Goal: Task Accomplishment & Management: Manage account settings

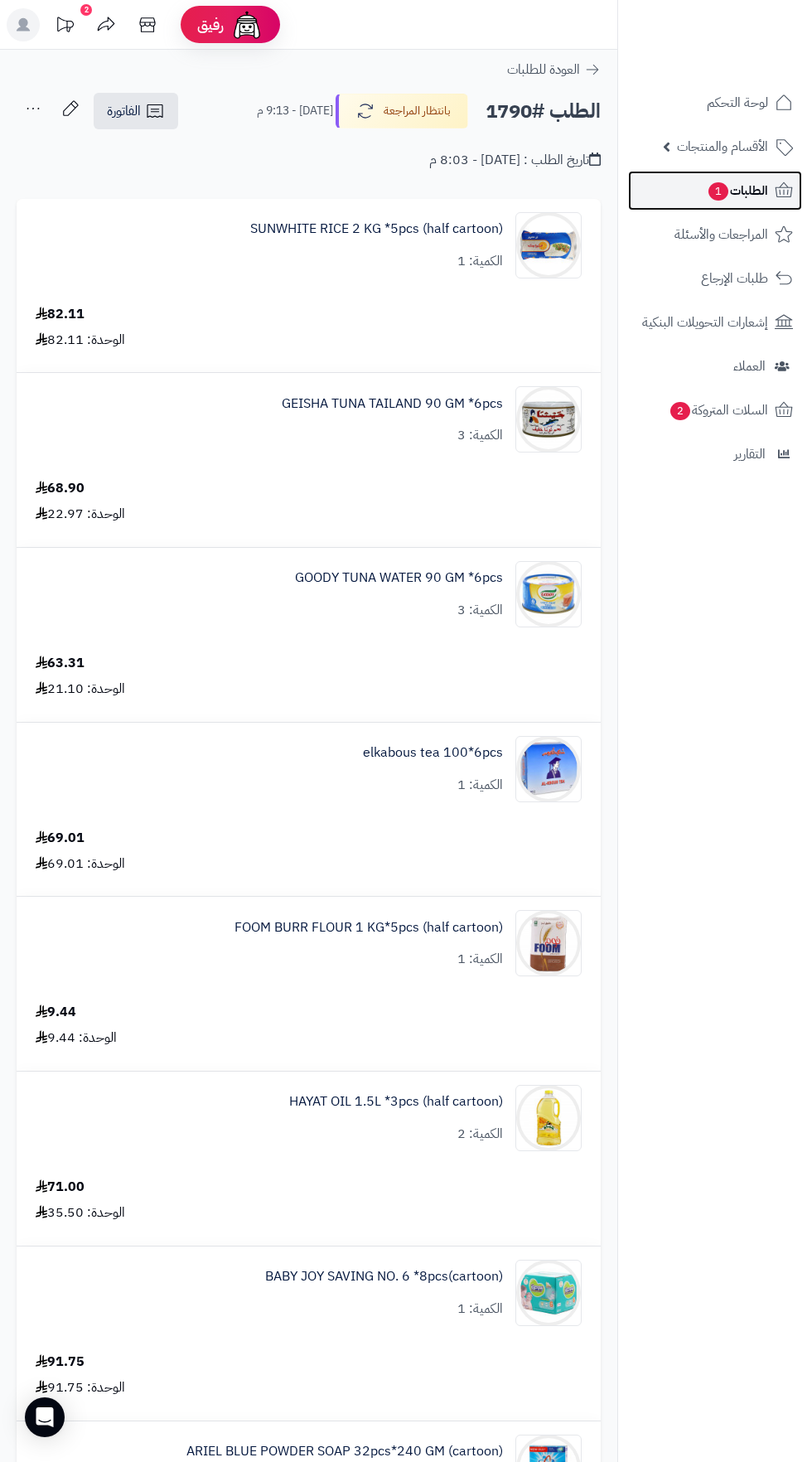
click at [751, 195] on span "الطلبات 1" at bounding box center [737, 191] width 61 height 24
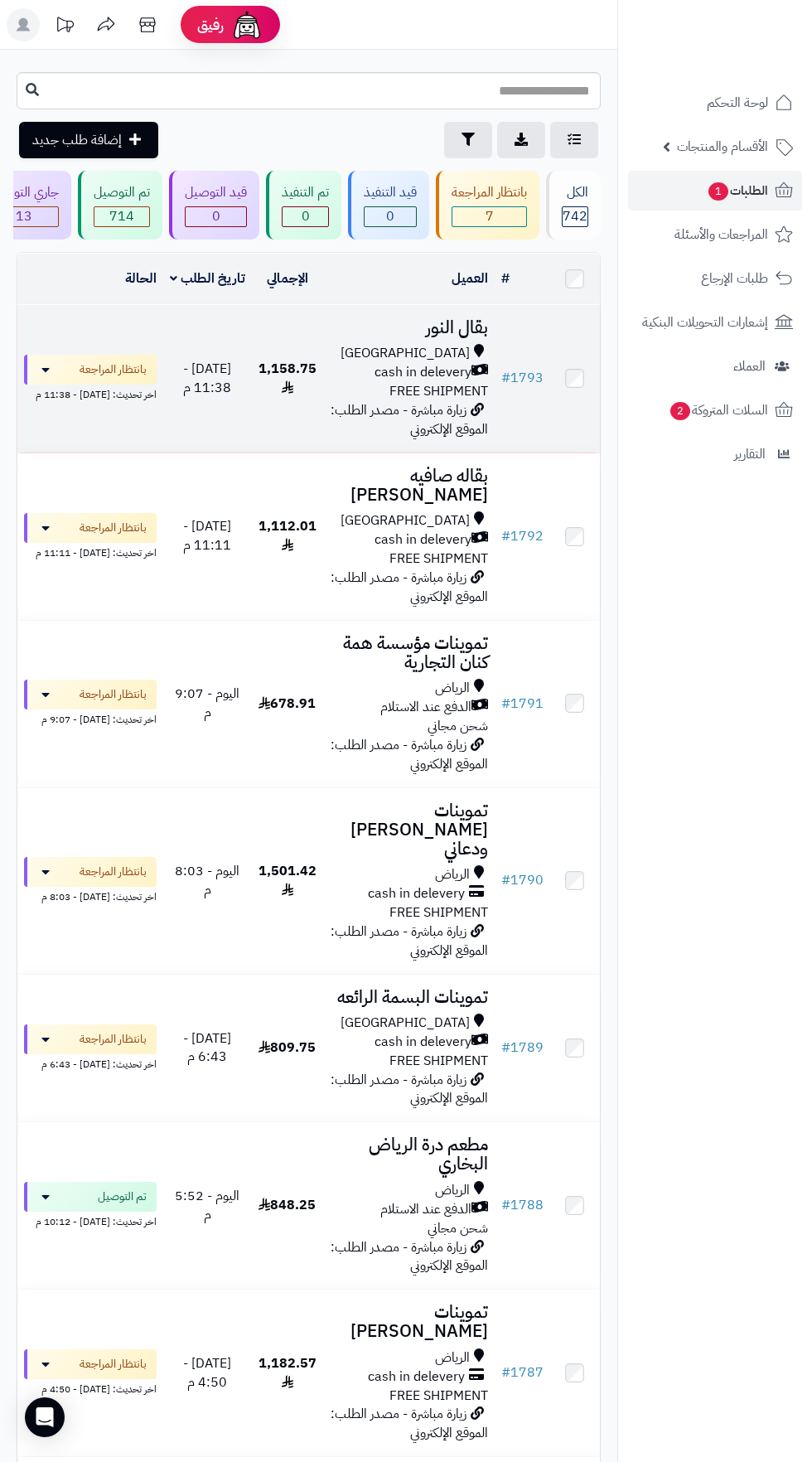
click at [421, 416] on span "زيارة مباشرة - مصدر الطلب: الموقع الإلكتروني" at bounding box center [410, 419] width 157 height 39
click at [458, 370] on span "cash in delevery" at bounding box center [422, 372] width 97 height 19
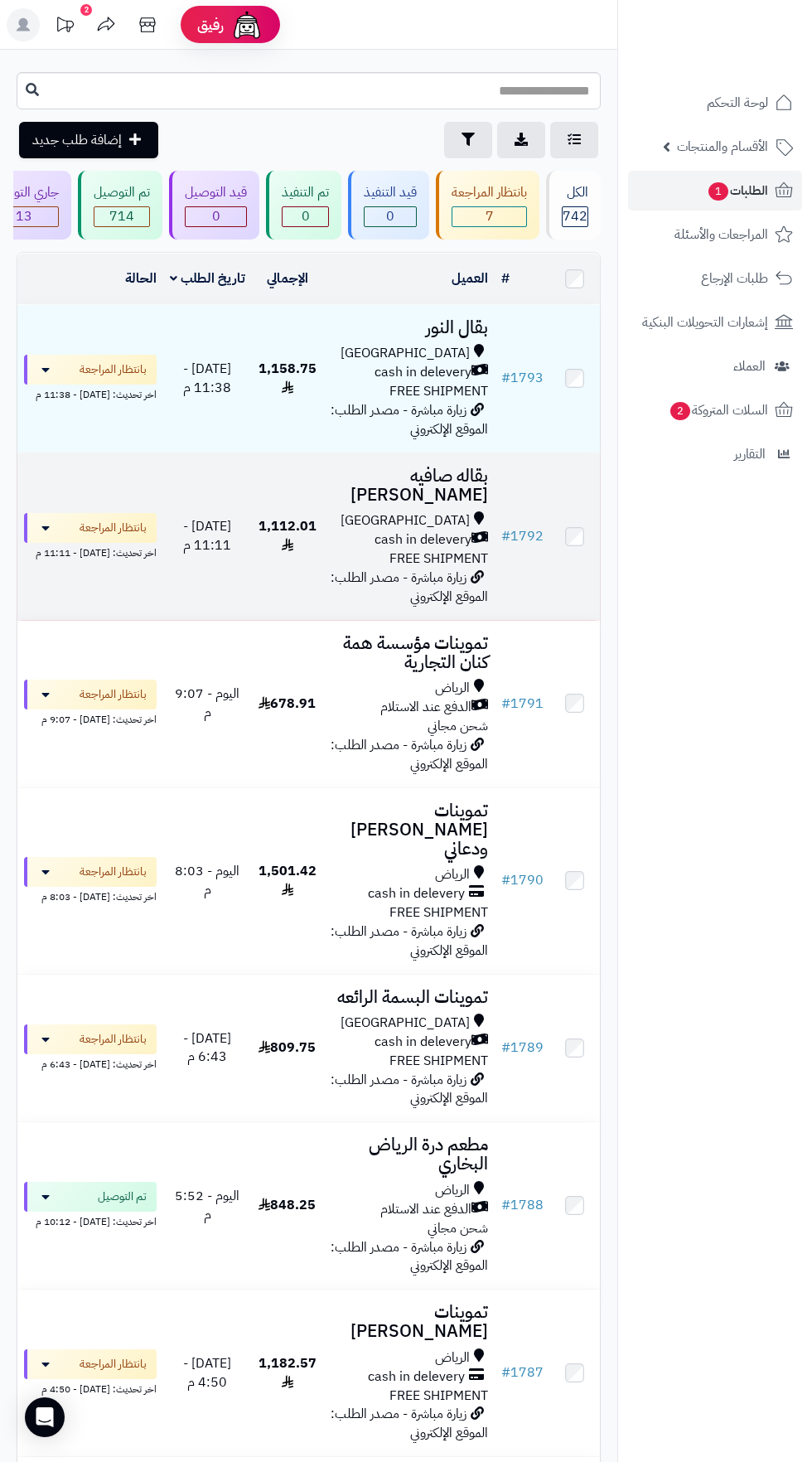
click at [471, 548] on span "FREE SHIPMENT" at bounding box center [439, 558] width 99 height 20
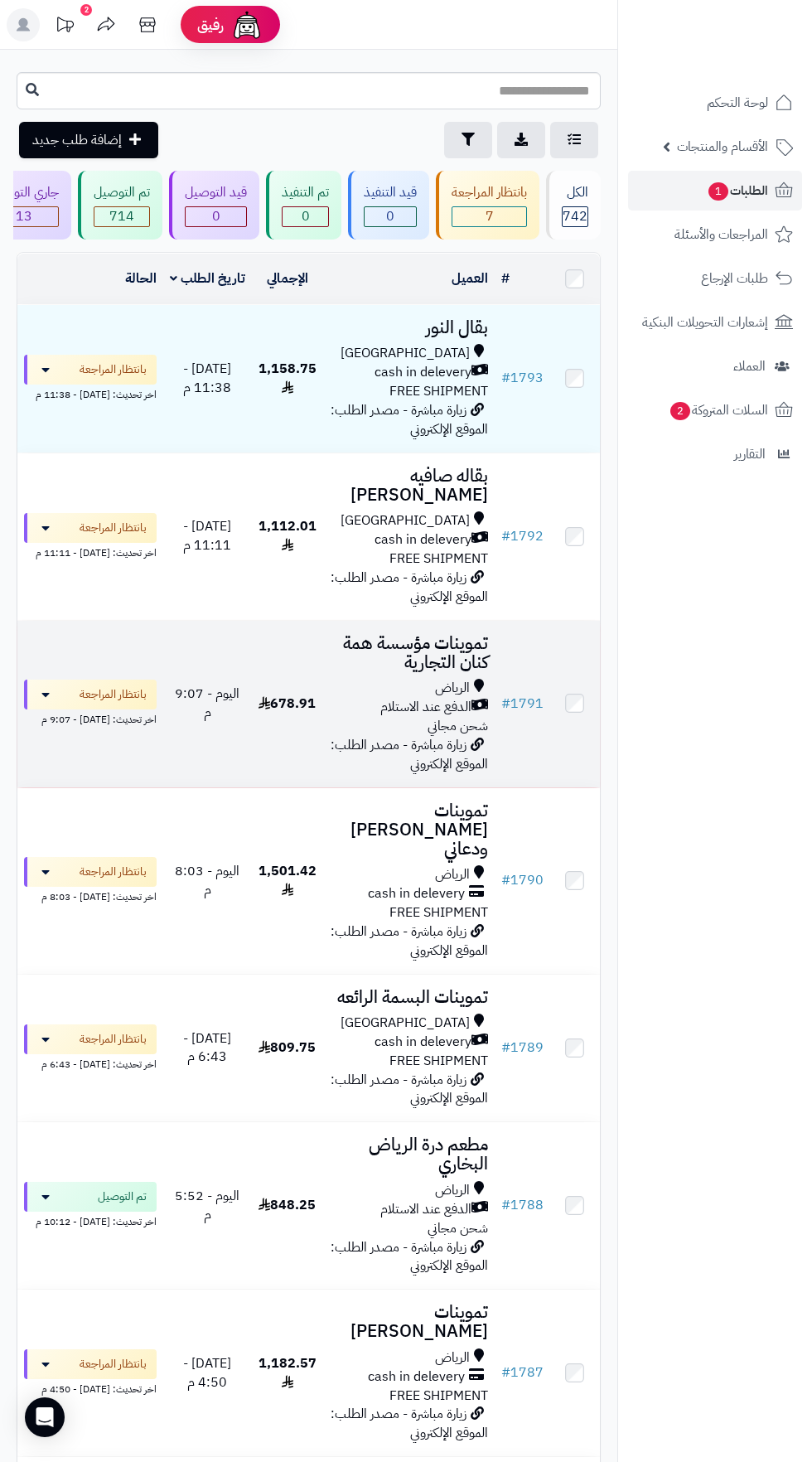
click at [449, 679] on span "الرياض" at bounding box center [452, 688] width 34 height 19
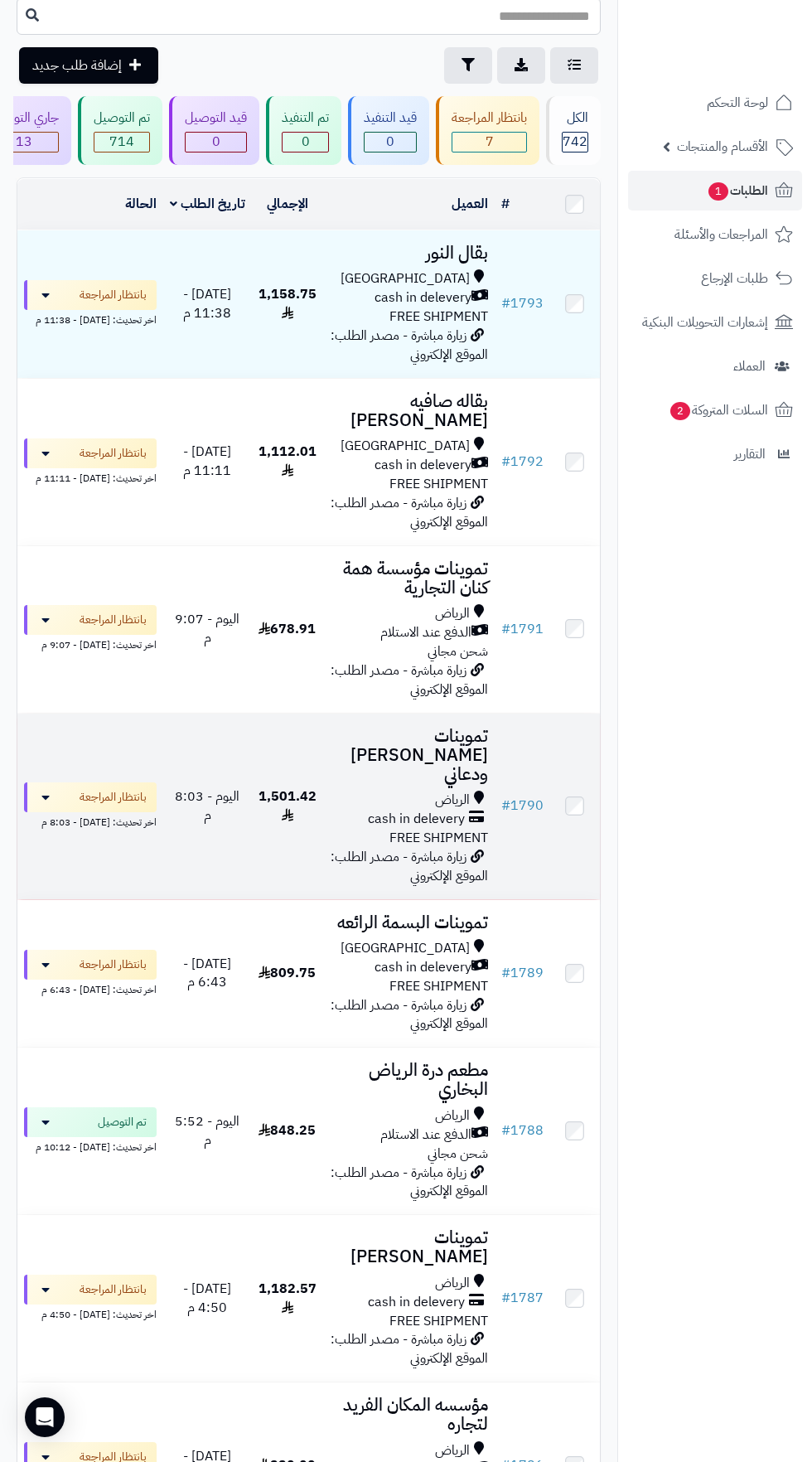
click at [459, 828] on span "FREE SHIPMENT" at bounding box center [439, 838] width 99 height 20
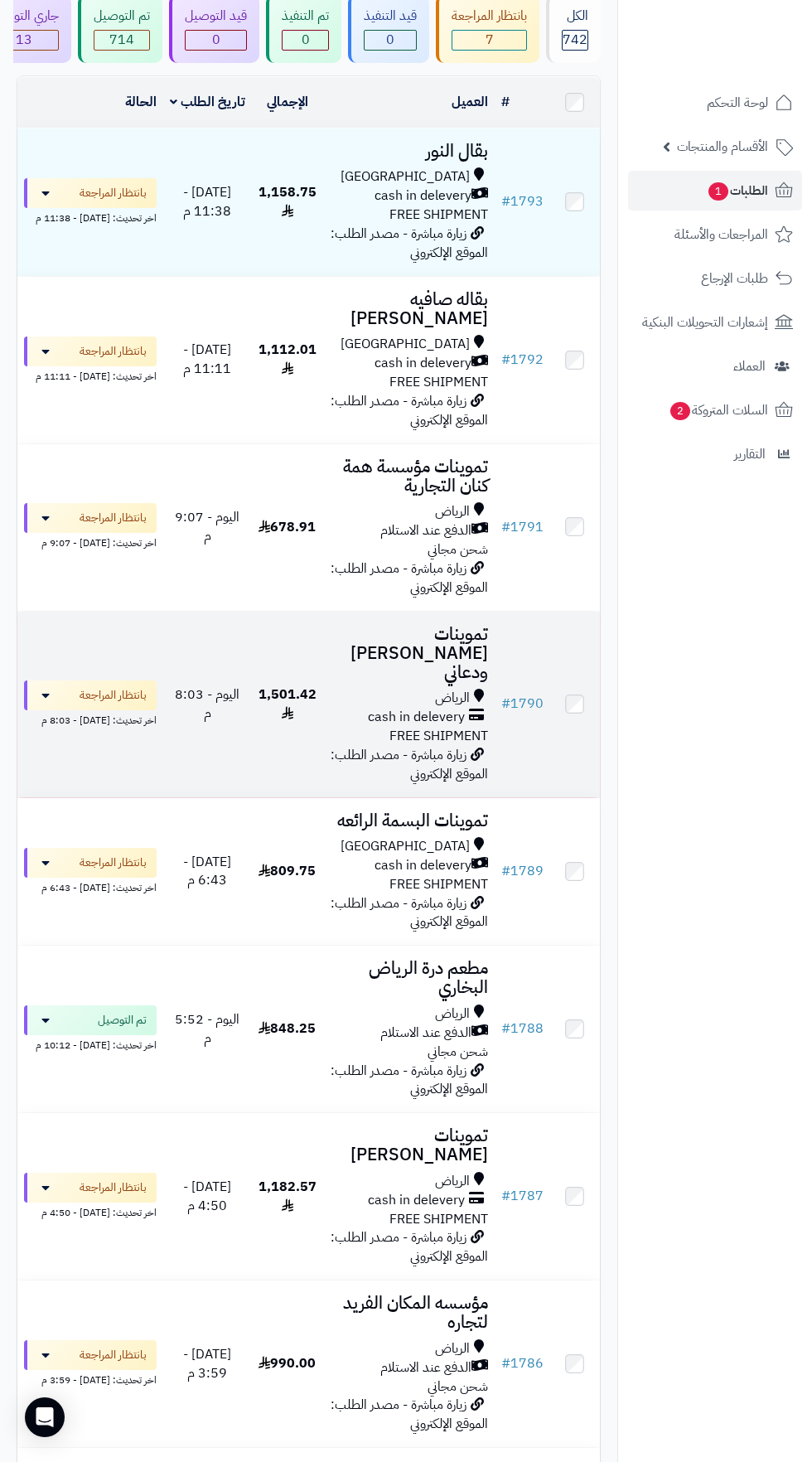
scroll to position [242, 0]
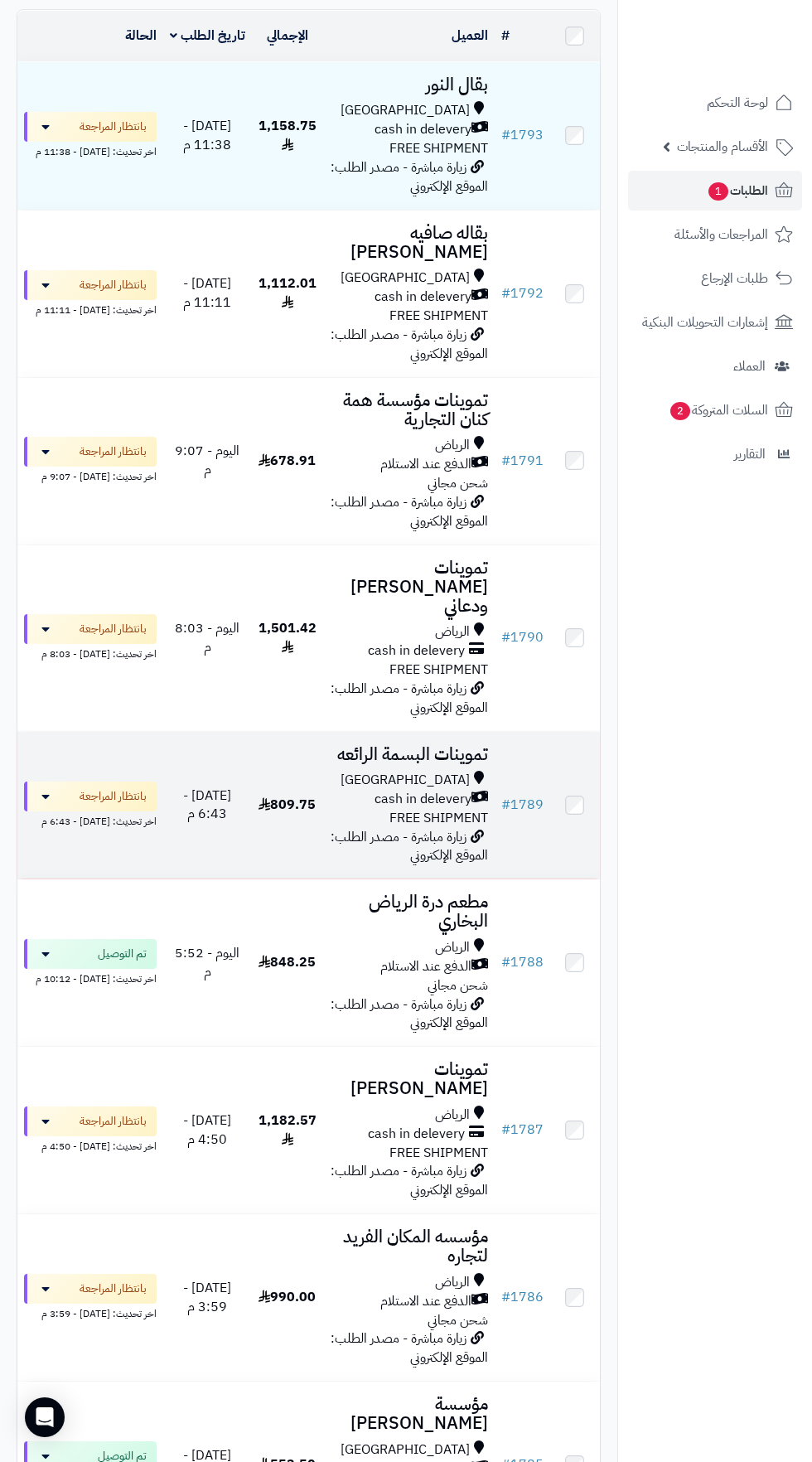
click at [448, 808] on span "FREE SHIPMENT" at bounding box center [439, 818] width 99 height 20
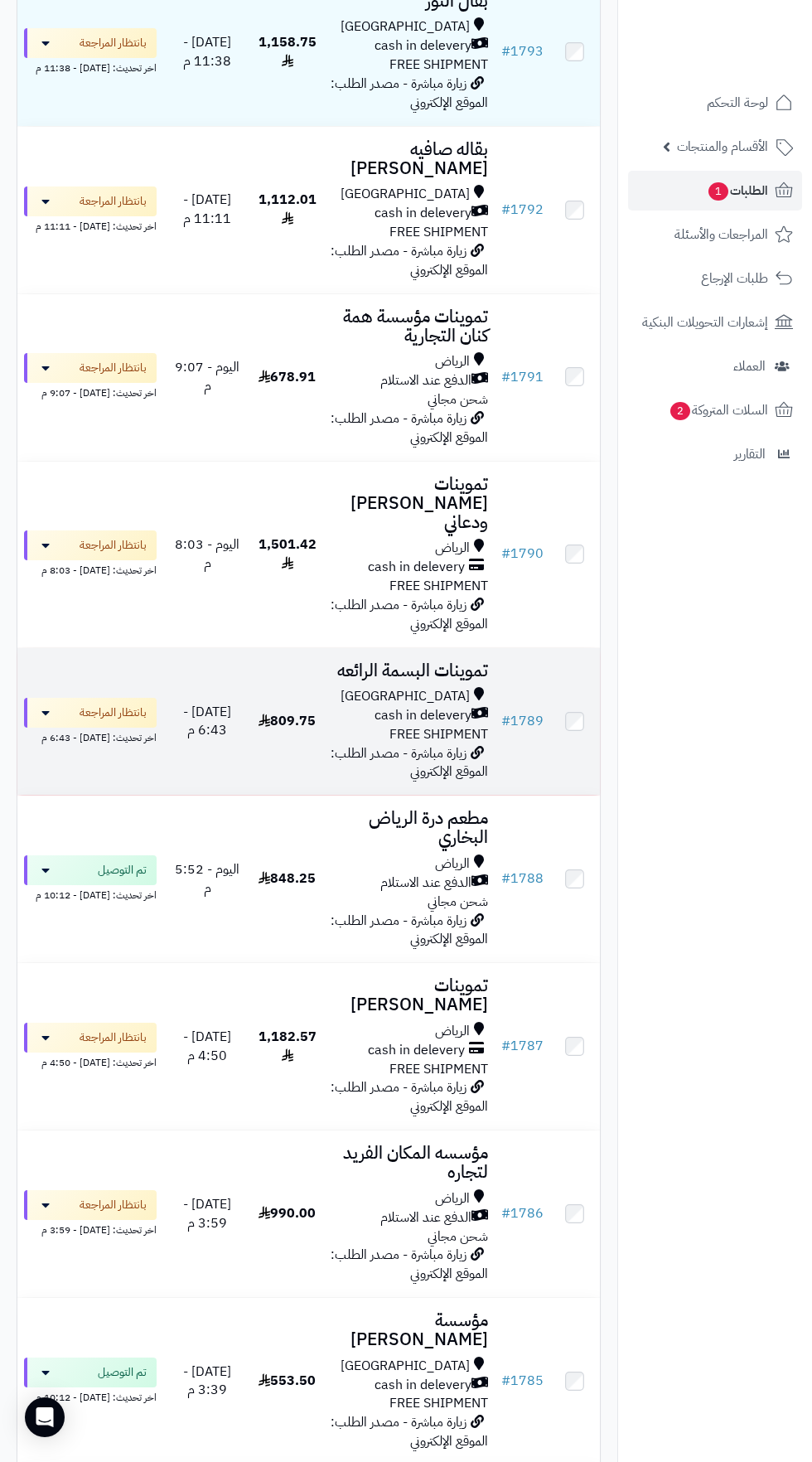
scroll to position [344, 0]
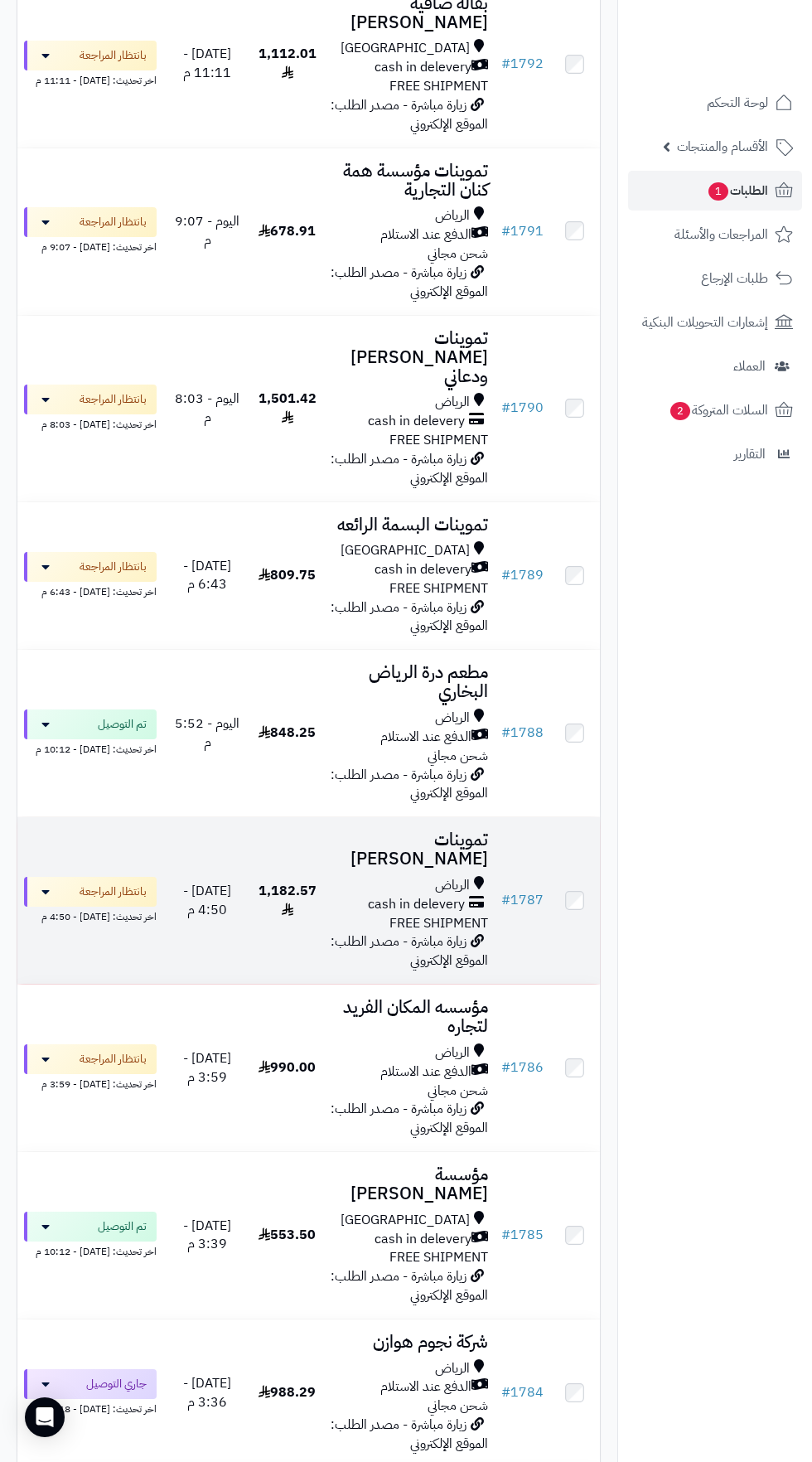
click at [448, 876] on span "الرياض" at bounding box center [452, 885] width 34 height 19
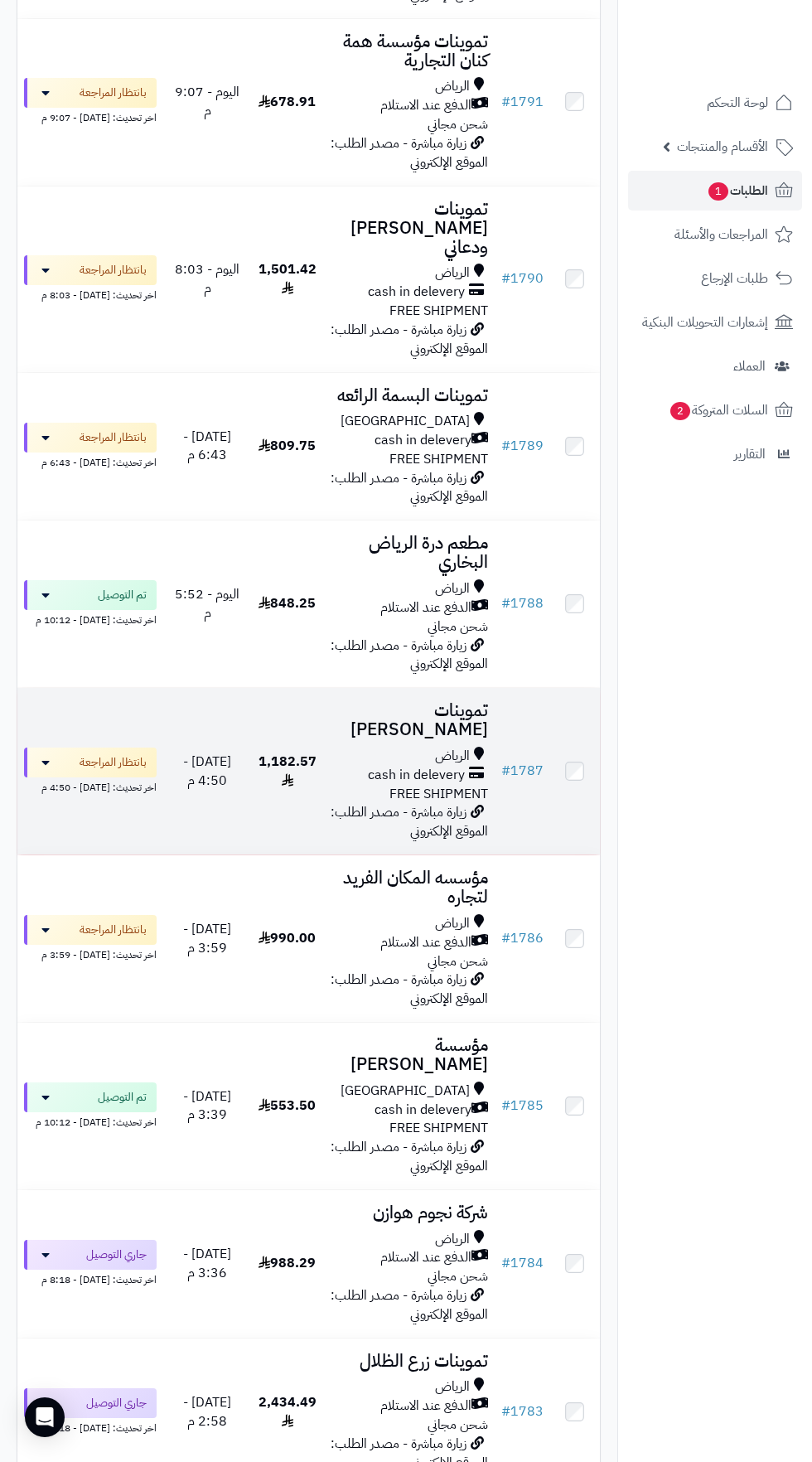
scroll to position [677, 0]
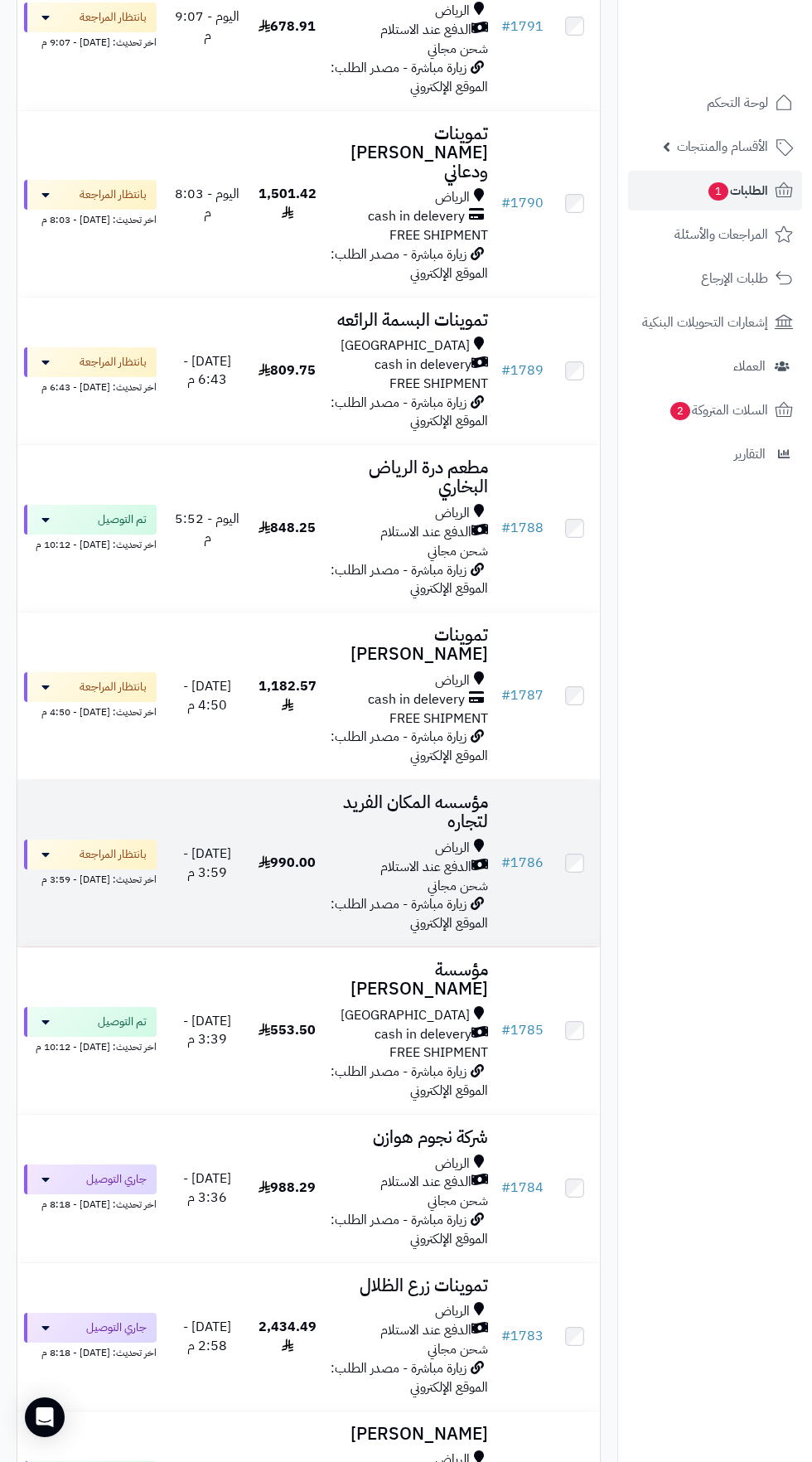
click at [386, 793] on h3 "مؤسسه المكان الفريد لتجاره" at bounding box center [409, 812] width 158 height 38
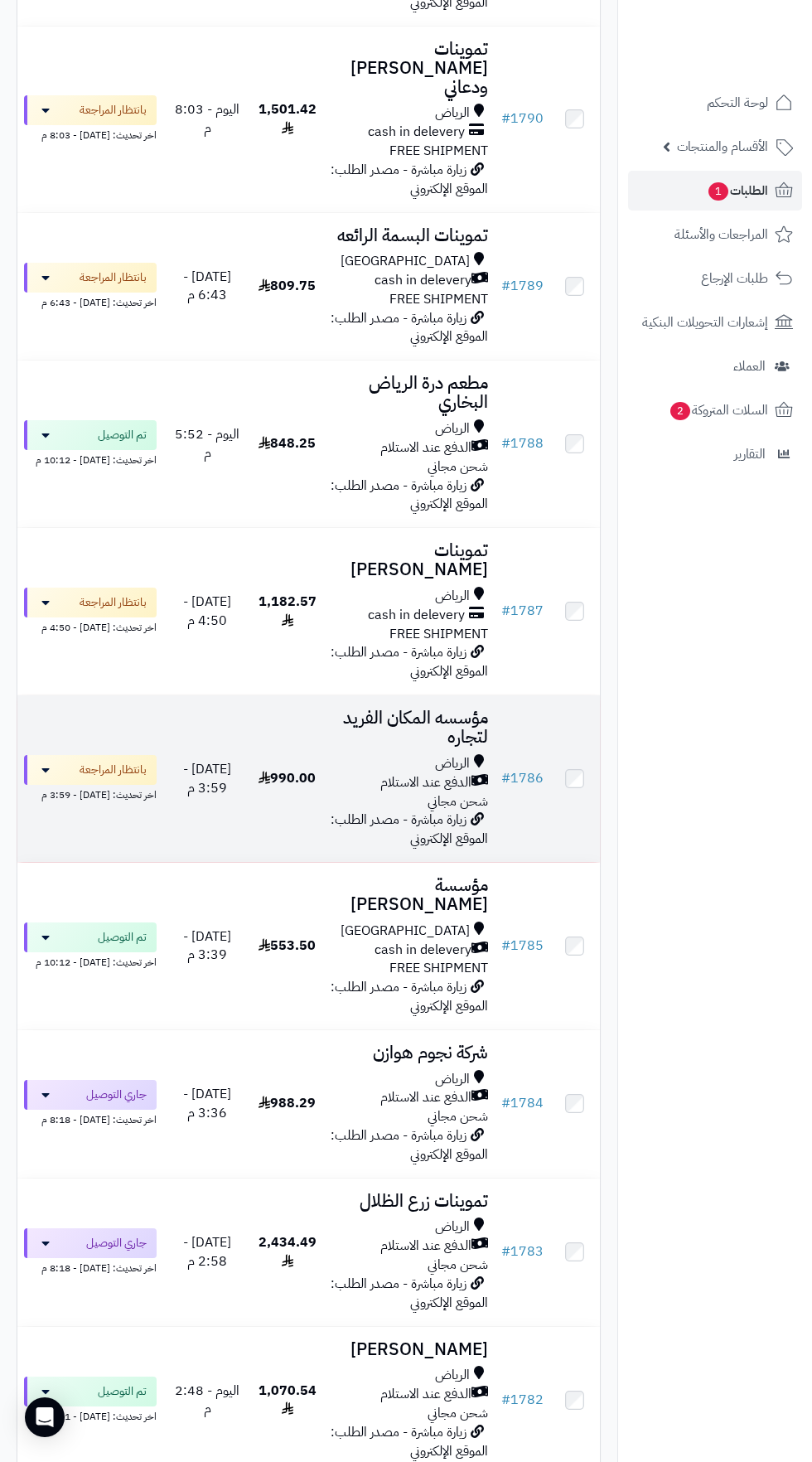
scroll to position [779, 0]
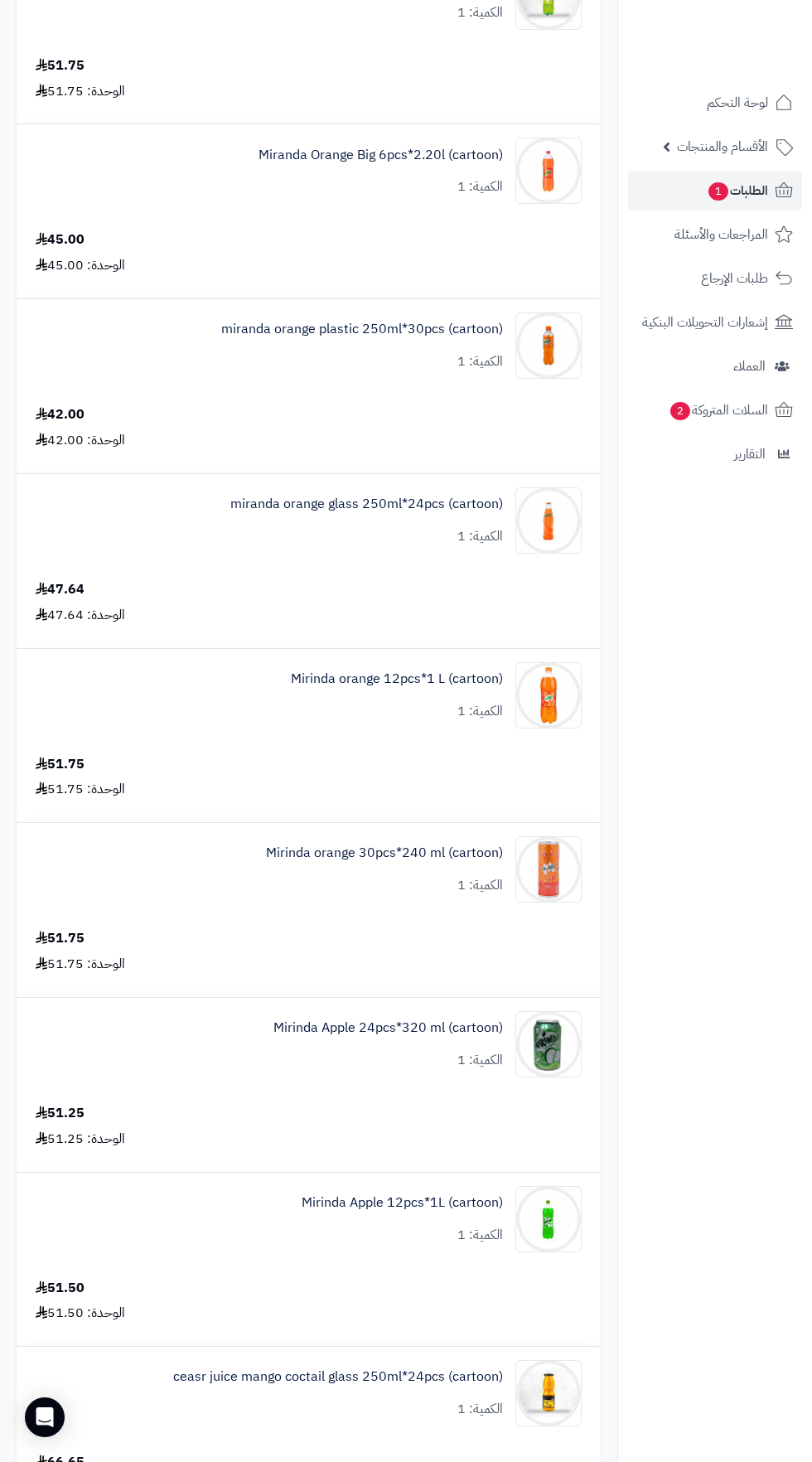
scroll to position [784, 0]
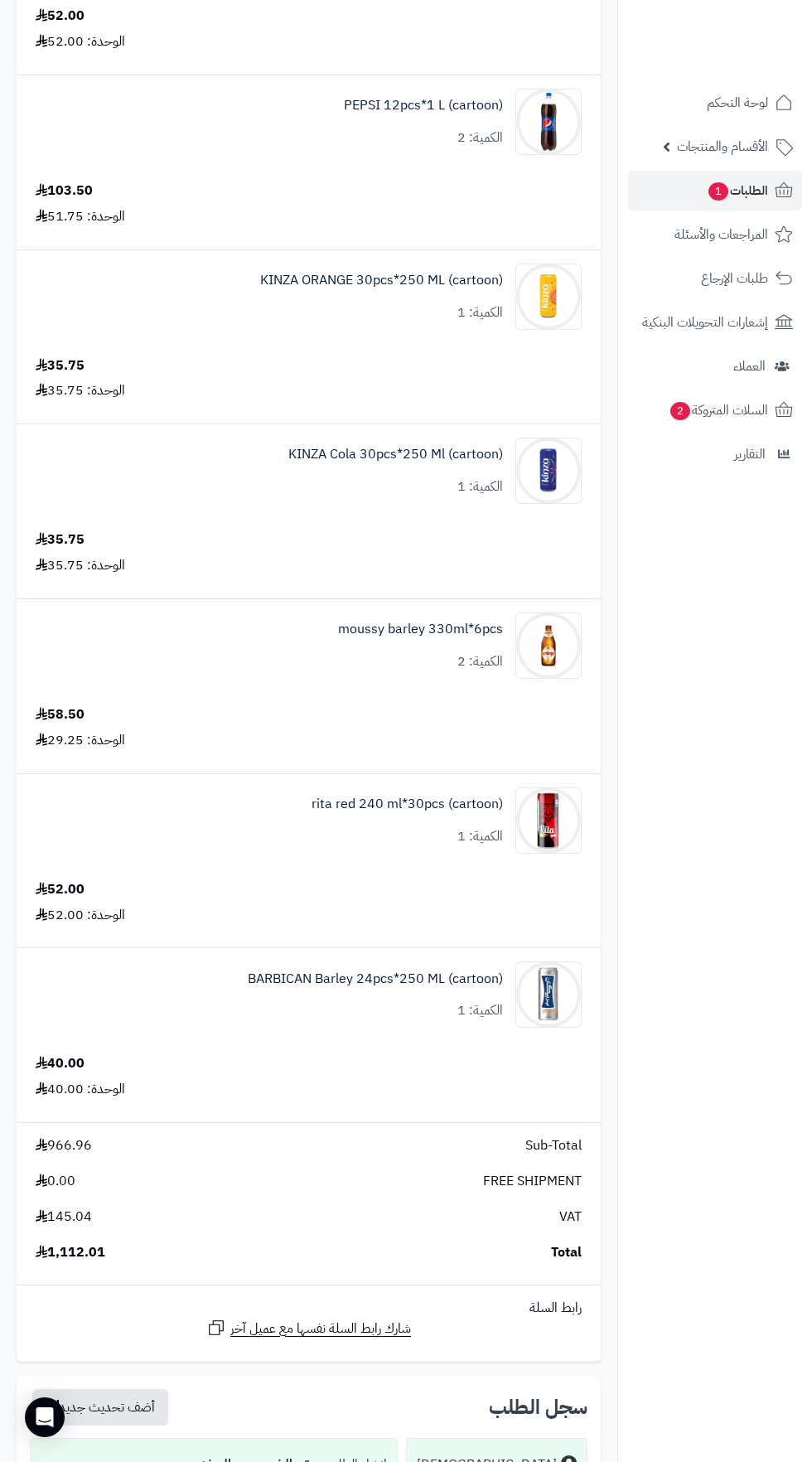
scroll to position [2236, 0]
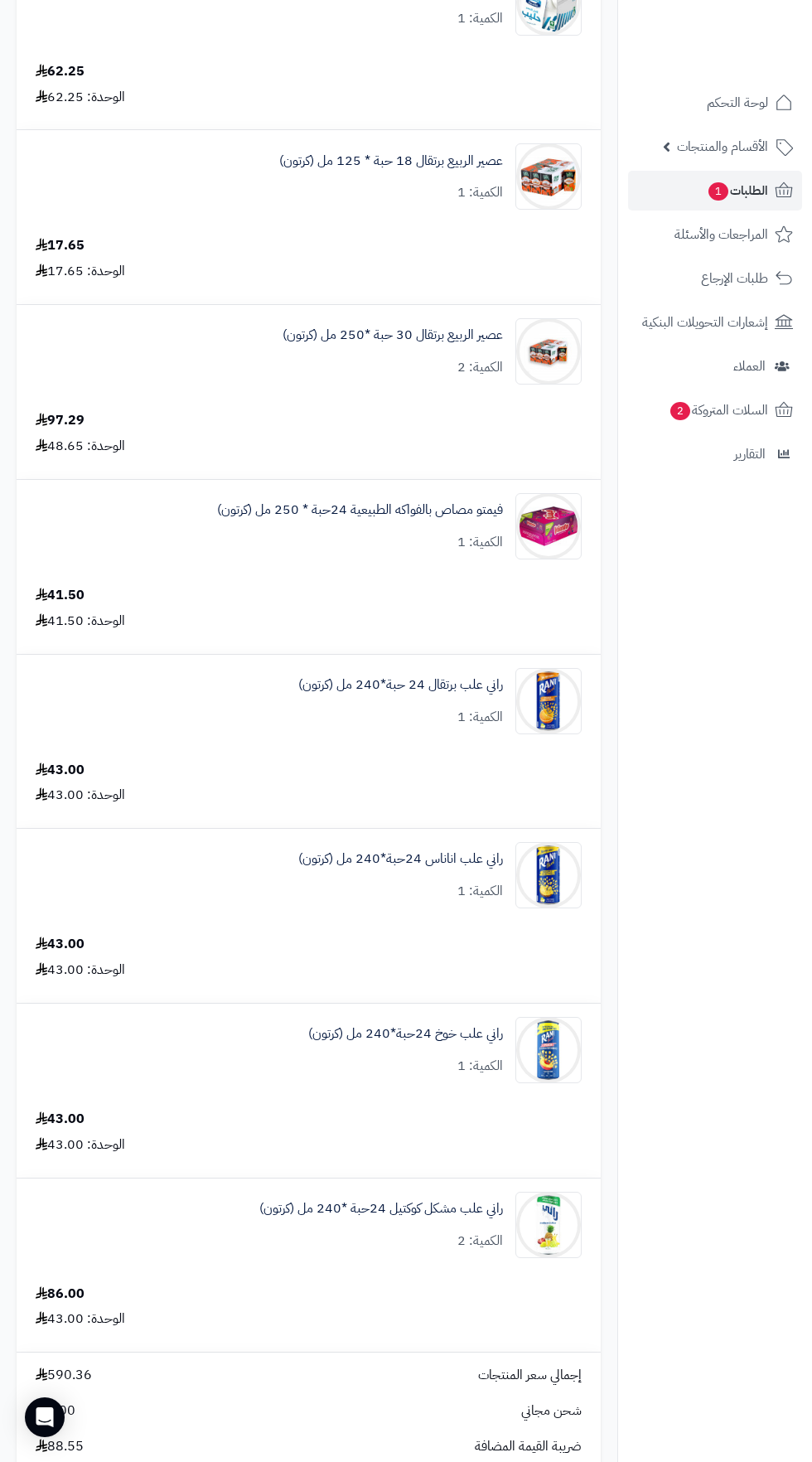
scroll to position [773, 0]
